Goal: Check status: Check status

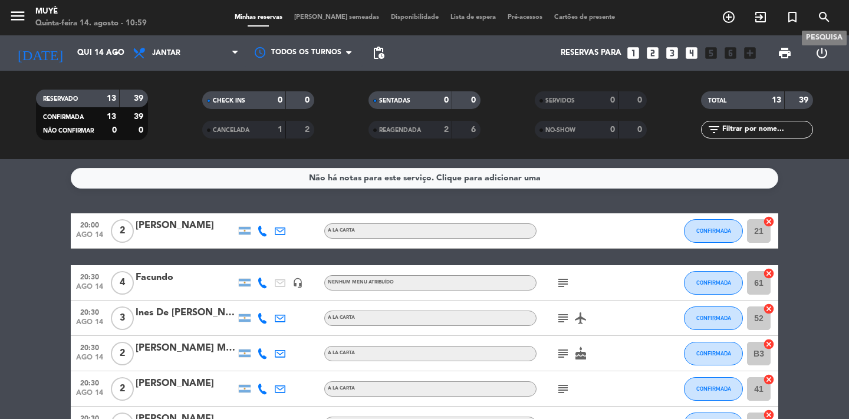
click at [821, 15] on icon "search" at bounding box center [824, 17] width 14 height 14
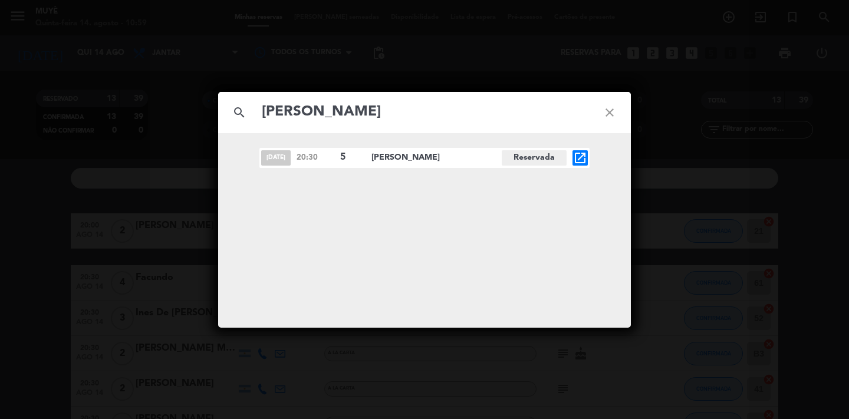
type input "[PERSON_NAME]"
click at [580, 156] on icon "open_in_new" at bounding box center [580, 158] width 14 height 14
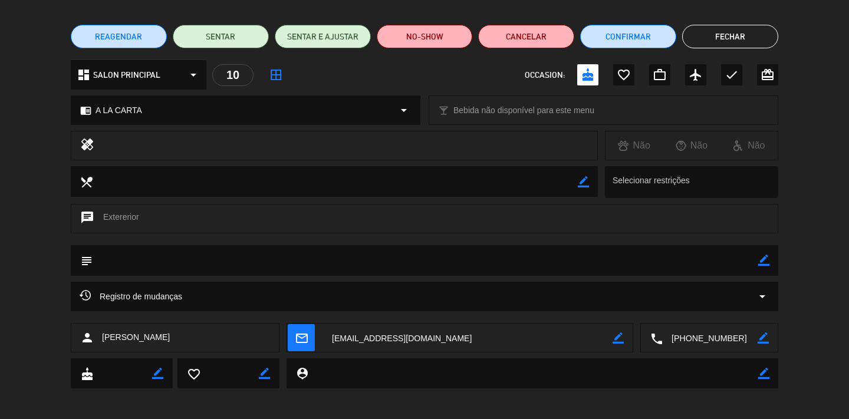
scroll to position [83, 0]
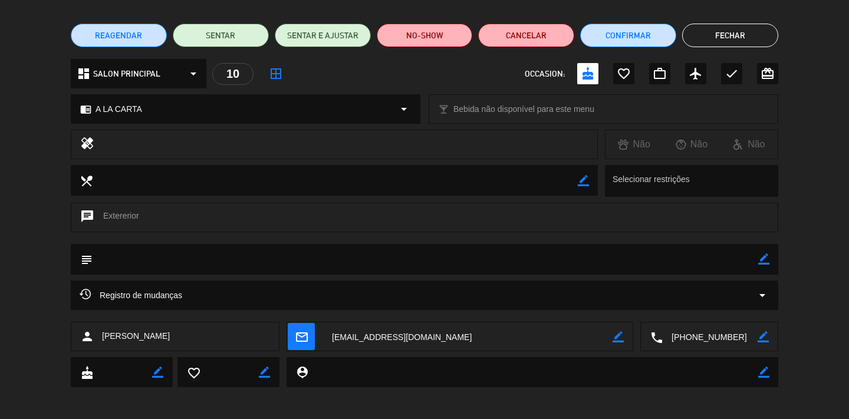
click at [762, 259] on icon "border_color" at bounding box center [763, 258] width 11 height 11
type textarea "dentro"
click at [759, 267] on div at bounding box center [763, 259] width 11 height 31
click at [761, 261] on icon at bounding box center [763, 258] width 11 height 11
click at [762, 34] on button "Fechar" at bounding box center [730, 36] width 96 height 24
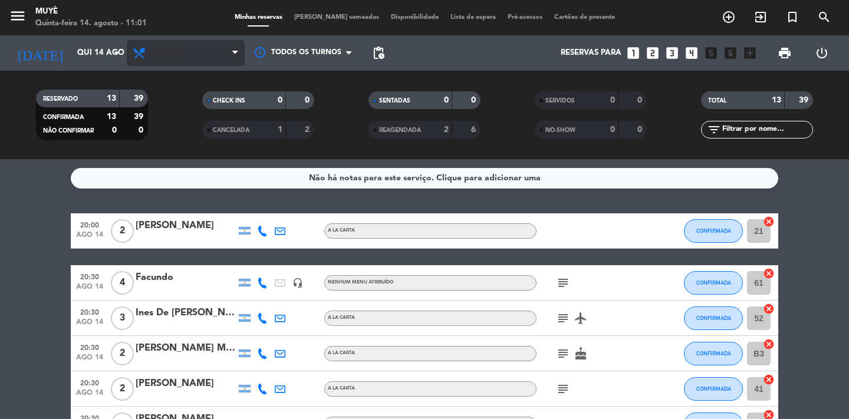
click at [186, 48] on span "Jantar" at bounding box center [186, 53] width 118 height 26
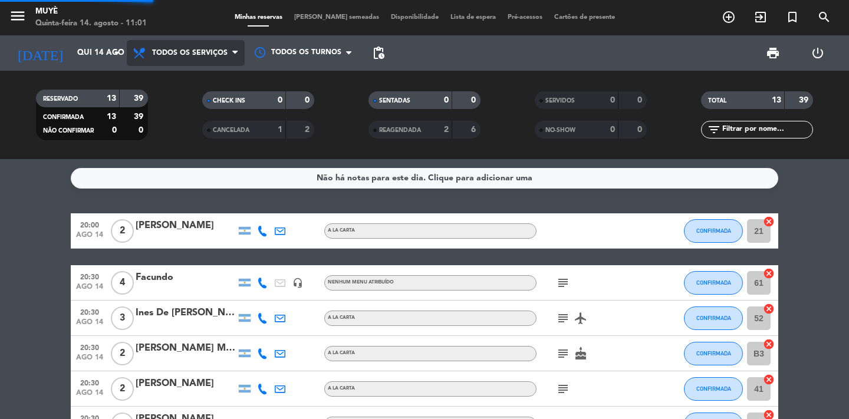
click at [186, 74] on div "menu Muyè Quinta-feira 14. agosto - 11:01 Minhas reservas Mesas semeadas Dispon…" at bounding box center [424, 79] width 849 height 159
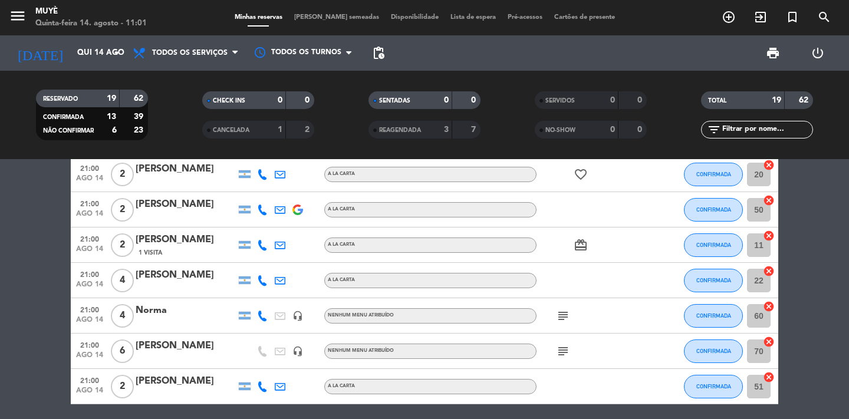
scroll to position [554, 0]
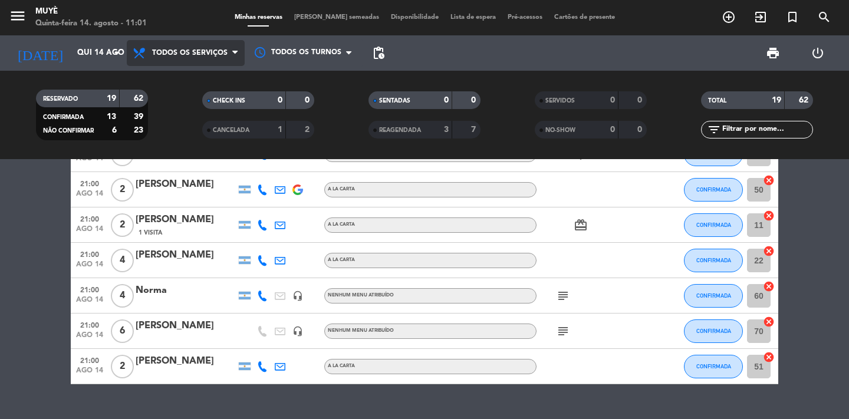
click at [164, 55] on span "Todos os serviços" at bounding box center [189, 53] width 75 height 8
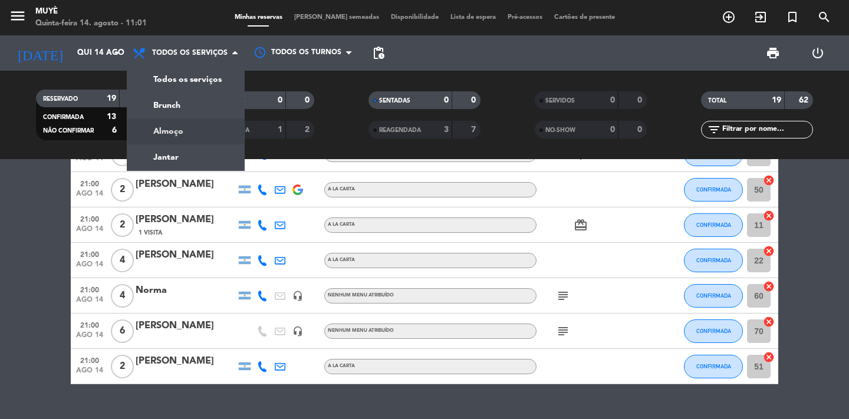
click at [168, 132] on div "menu Muyè Quinta-feira 14. agosto - 11:01 Minhas reservas Mesas semeadas Dispon…" at bounding box center [424, 79] width 849 height 159
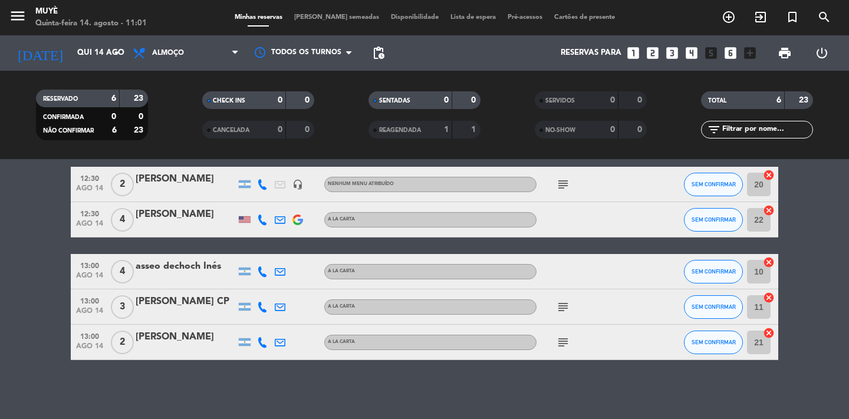
scroll to position [0, 0]
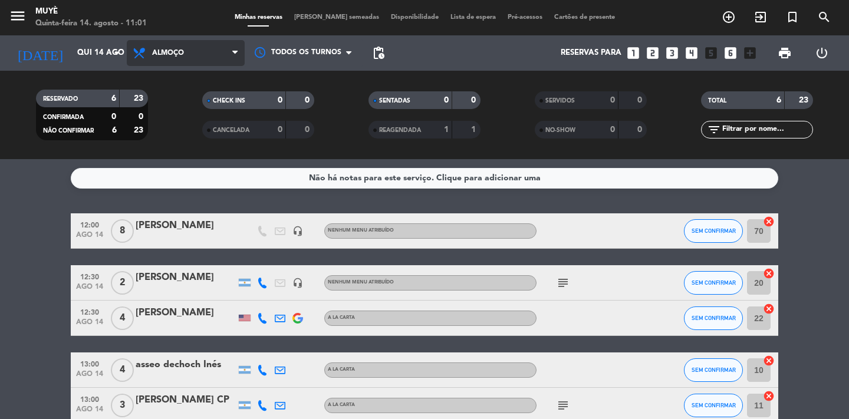
click at [155, 50] on span "Almoço" at bounding box center [168, 53] width 32 height 8
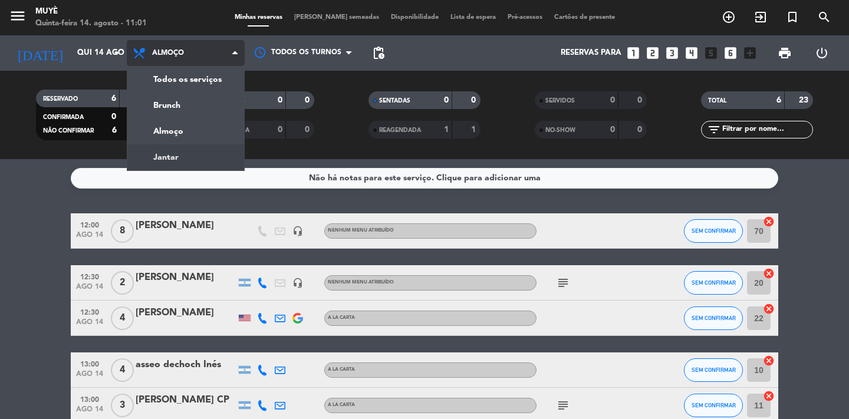
click at [163, 159] on div "menu Muyè Quinta-feira 14. agosto - 11:01 Minhas reservas Mesas semeadas Dispon…" at bounding box center [424, 79] width 849 height 159
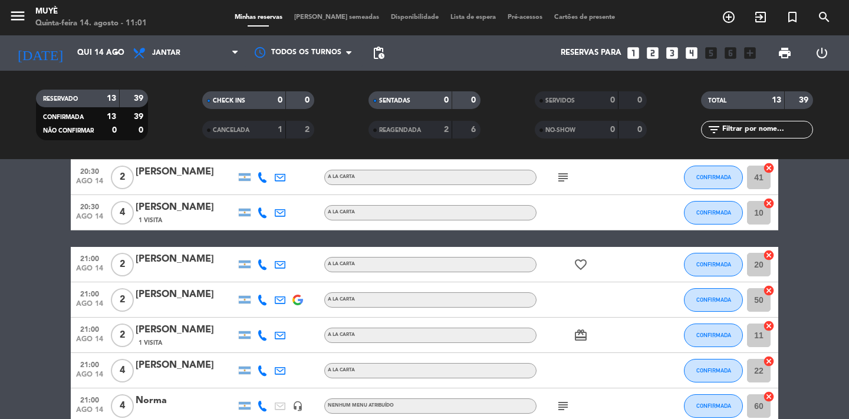
scroll to position [346, 0]
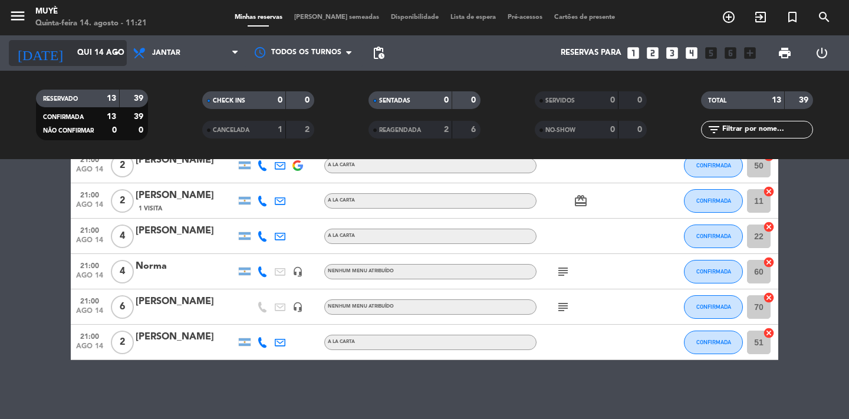
click at [108, 58] on input "Qui 14 ago" at bounding box center [123, 52] width 104 height 21
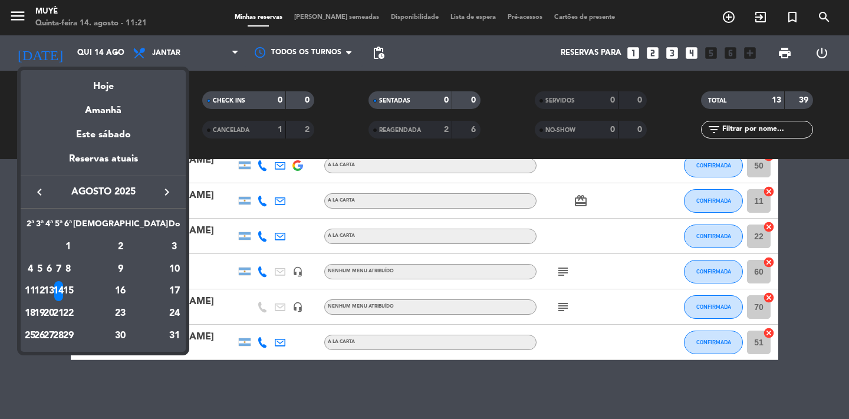
click at [73, 273] on div "8" at bounding box center [68, 269] width 9 height 20
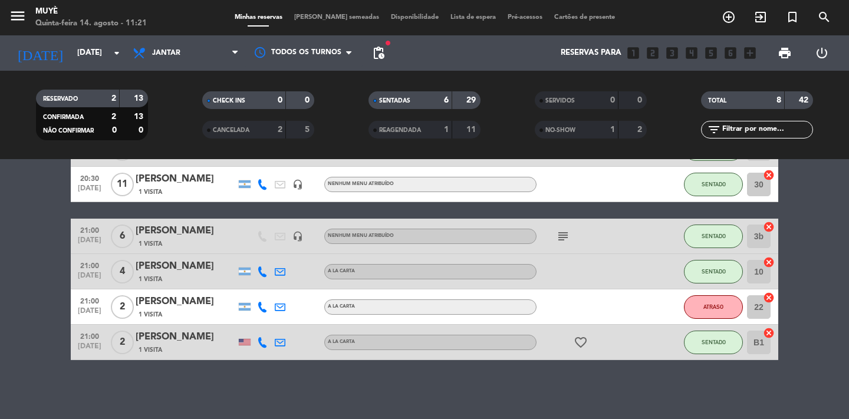
scroll to position [160, 0]
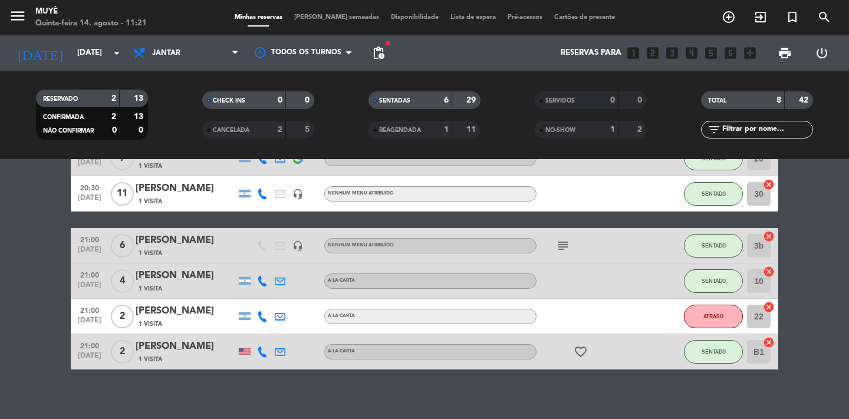
click at [559, 244] on icon "subject" at bounding box center [563, 246] width 14 height 14
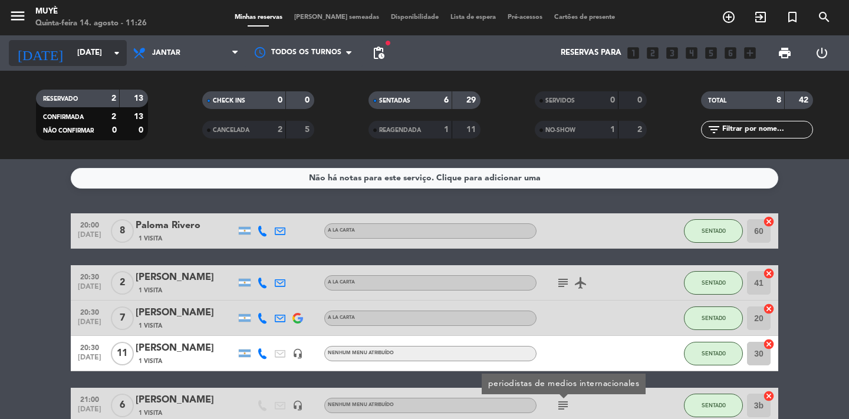
click at [89, 50] on input "[DATE]" at bounding box center [123, 52] width 104 height 21
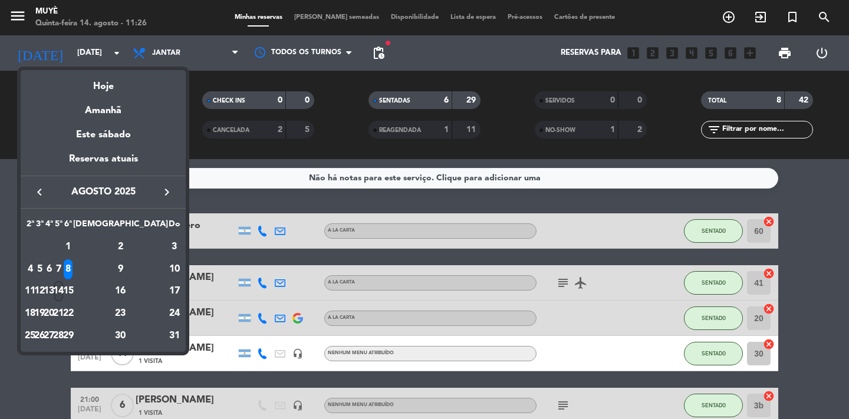
click at [63, 288] on div "14" at bounding box center [58, 291] width 9 height 20
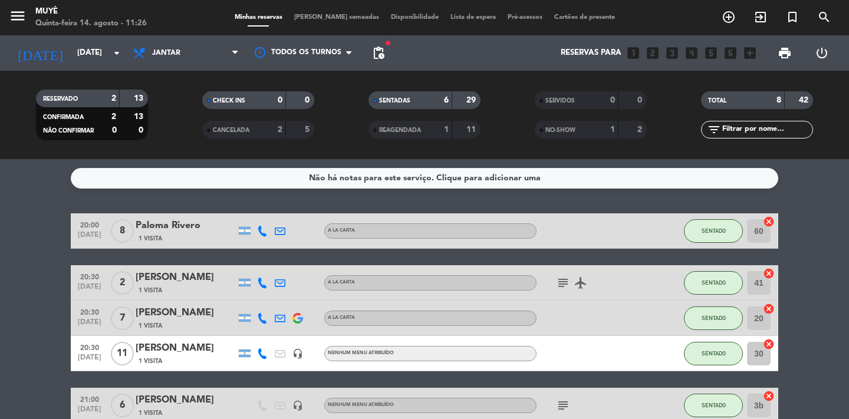
type input "Qui 14 ago"
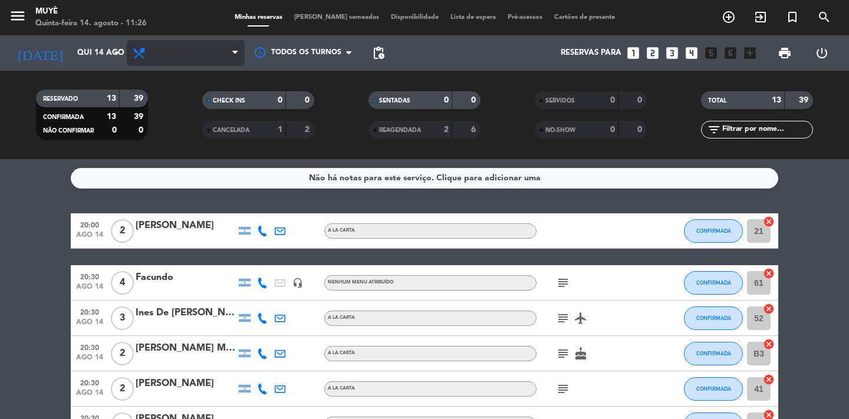
click at [172, 42] on span "Jantar" at bounding box center [186, 53] width 118 height 26
click at [179, 129] on div "menu Muyè Quinta-feira 14. agosto - 11:26 Minhas reservas Mesas semeadas Dispon…" at bounding box center [424, 79] width 849 height 159
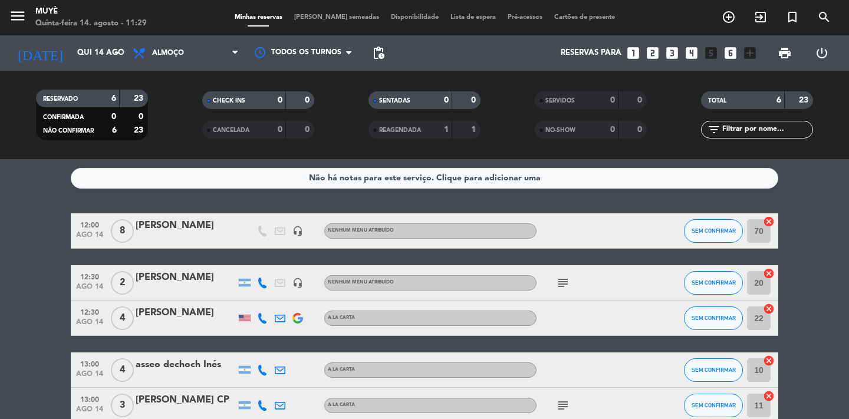
click at [568, 287] on icon "subject" at bounding box center [563, 283] width 14 height 14
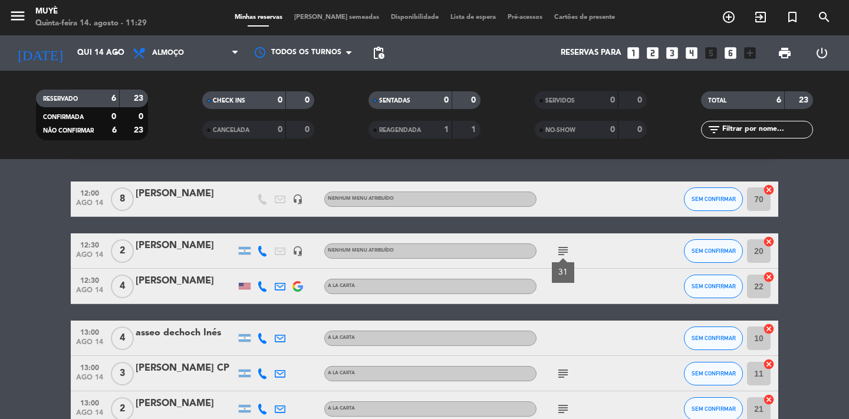
scroll to position [98, 0]
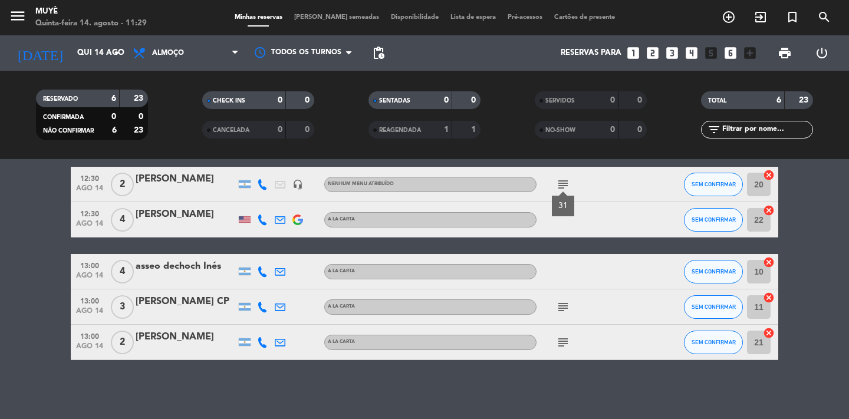
click at [561, 302] on icon "subject" at bounding box center [563, 307] width 14 height 14
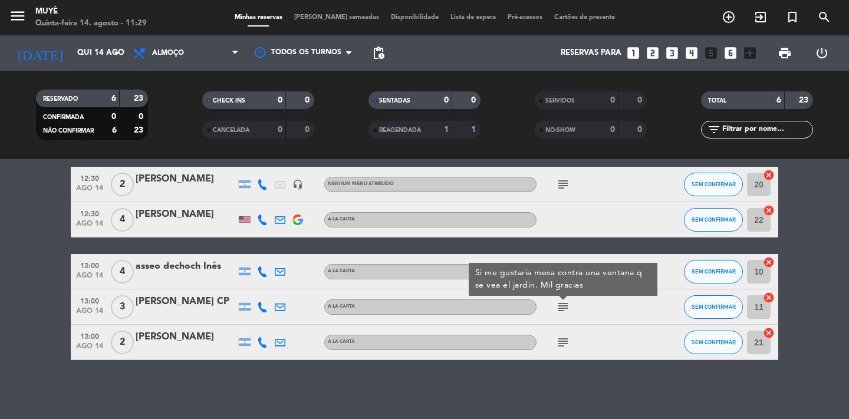
click at [561, 341] on icon "subject" at bounding box center [563, 342] width 14 height 14
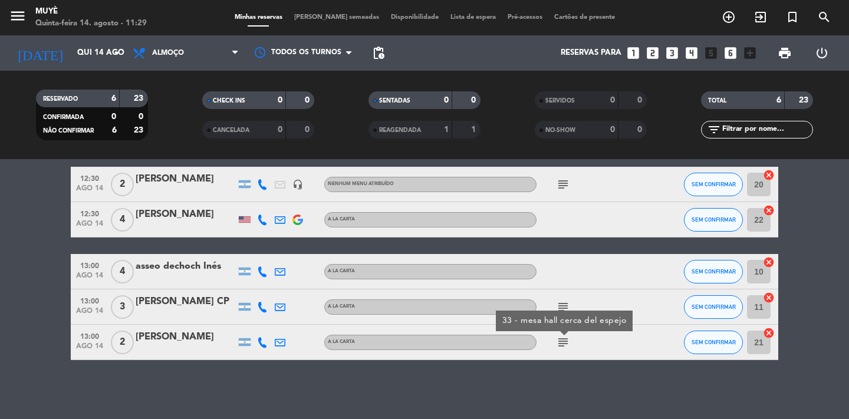
click at [566, 303] on icon "subject" at bounding box center [563, 307] width 14 height 14
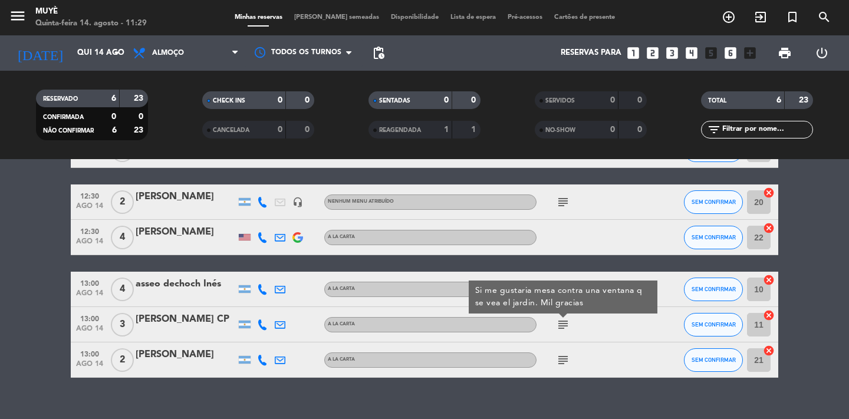
scroll to position [0, 0]
